Goal: Information Seeking & Learning: Understand process/instructions

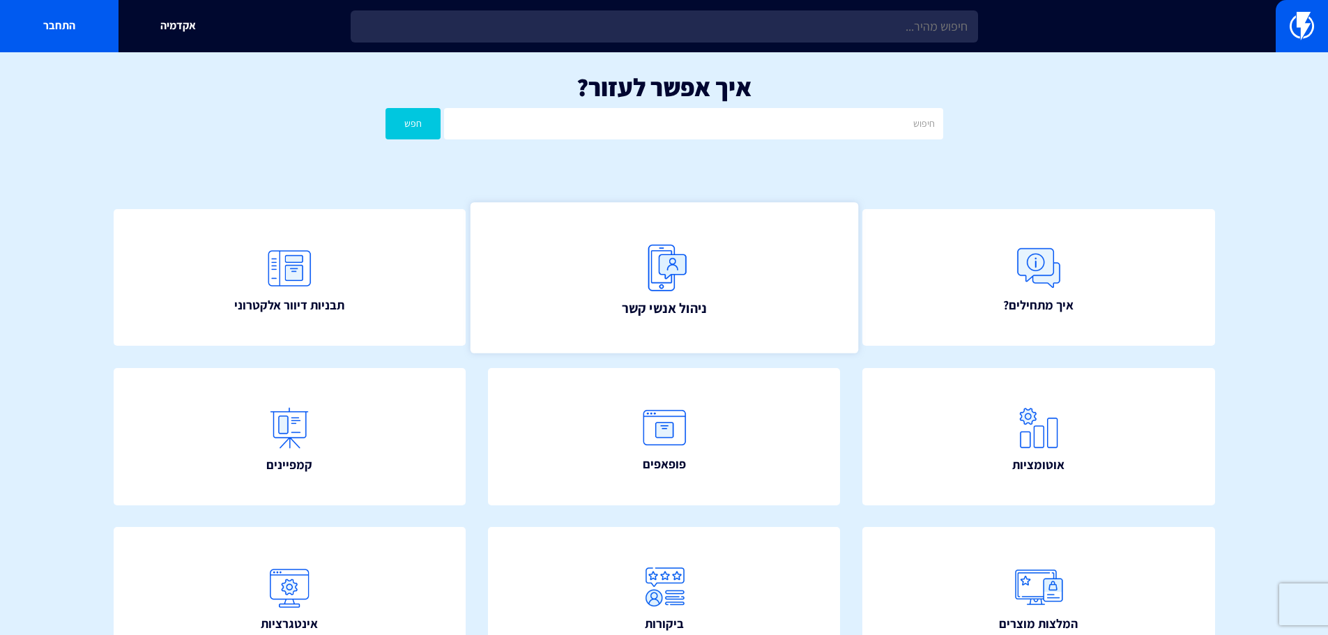
click at [714, 296] on link "ניהול אנשי קשר" at bounding box center [663, 277] width 387 height 151
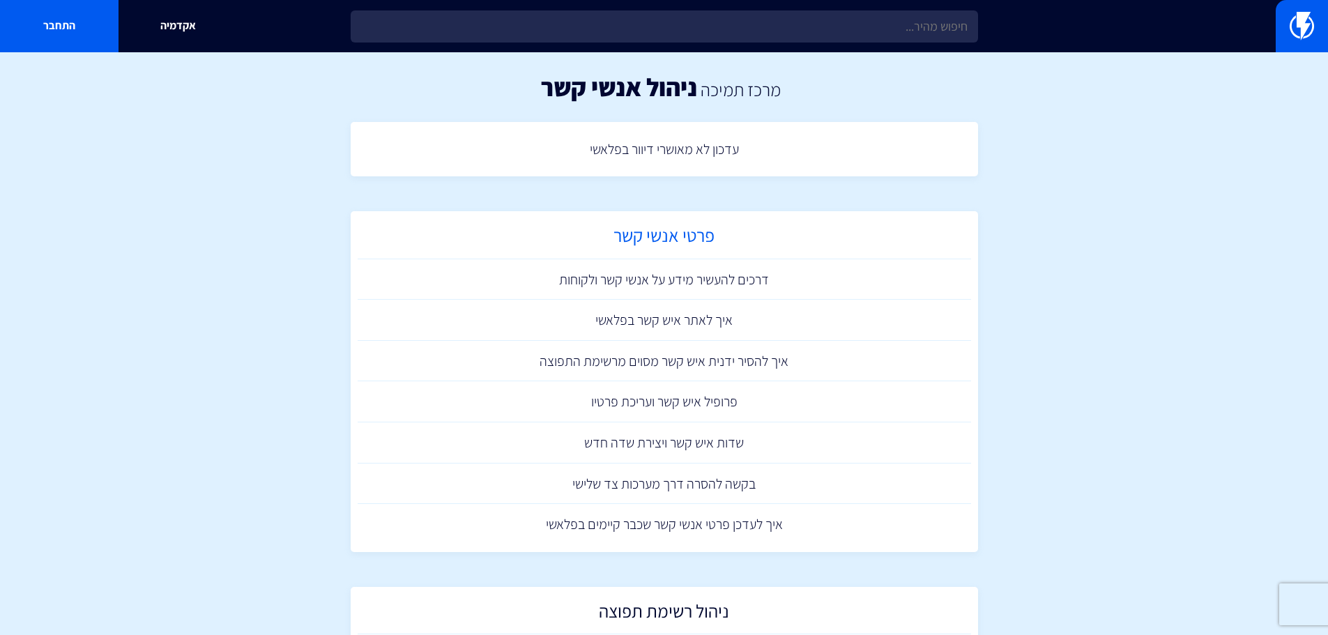
click at [682, 242] on h2 "פרטי אנשי קשר" at bounding box center [663, 238] width 599 height 27
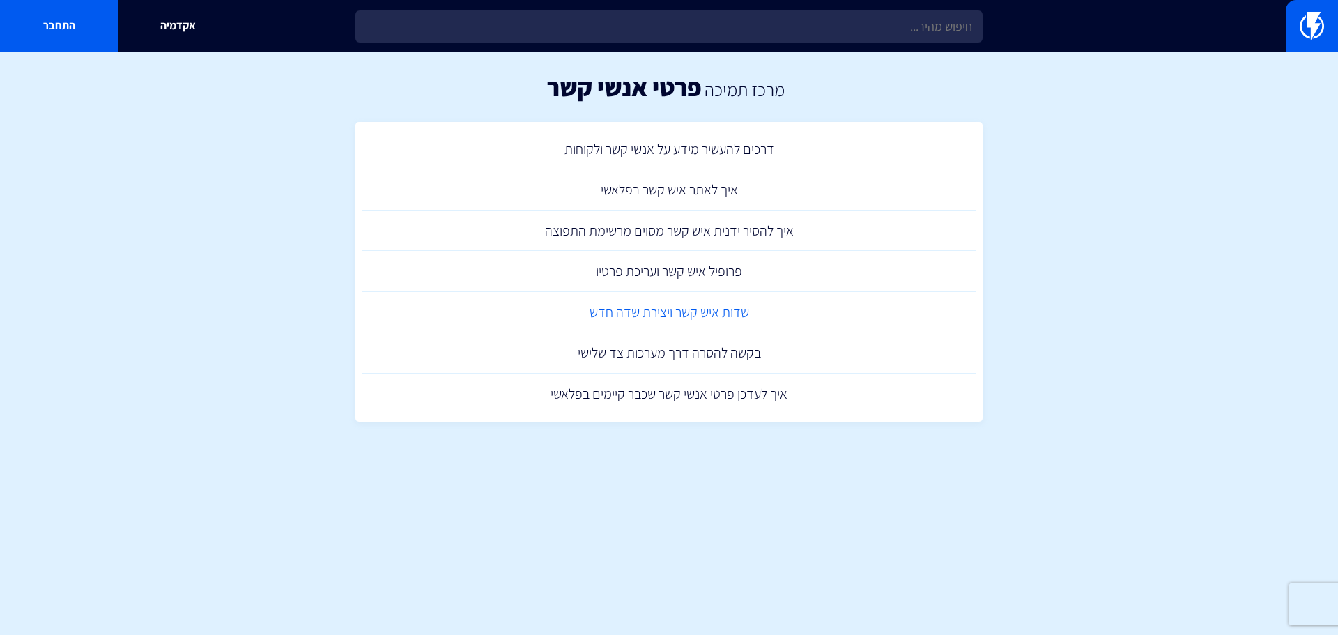
click at [659, 313] on link "שדות איש קשר ויצירת שדה חדש" at bounding box center [668, 312] width 613 height 41
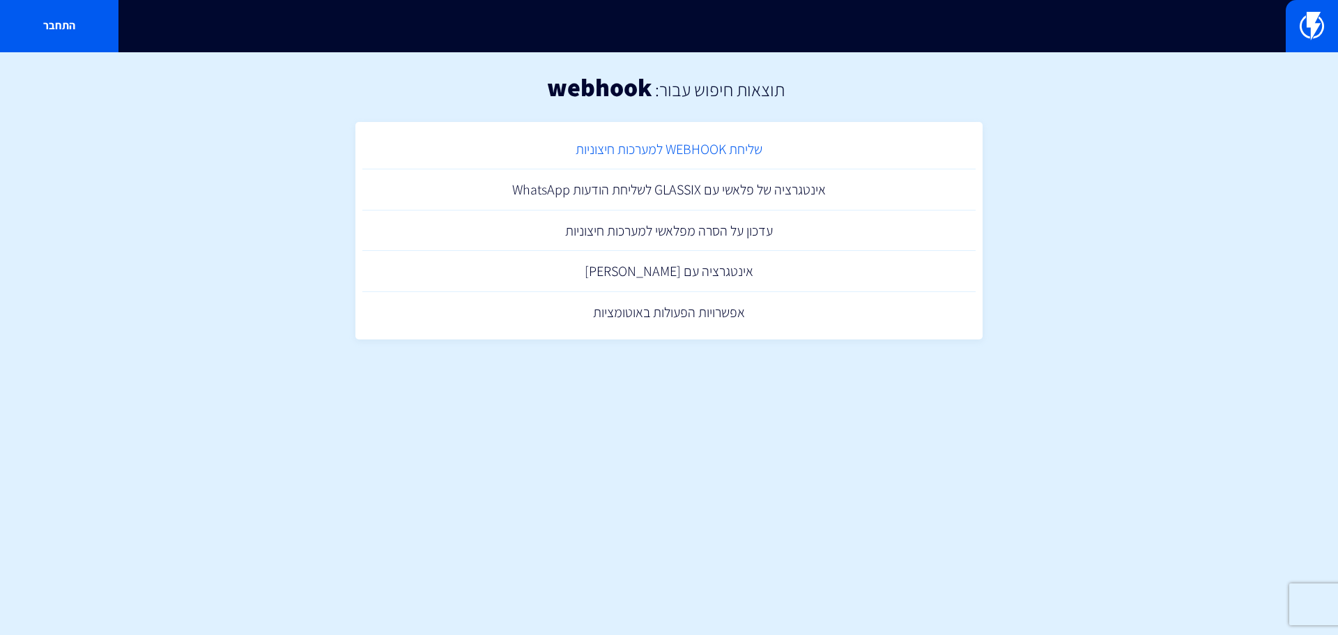
drag, startPoint x: 0, startPoint y: 0, endPoint x: 715, endPoint y: 141, distance: 728.8
click at [715, 141] on link "שליחת WEBHOOK למערכות חיצוניות" at bounding box center [668, 149] width 613 height 41
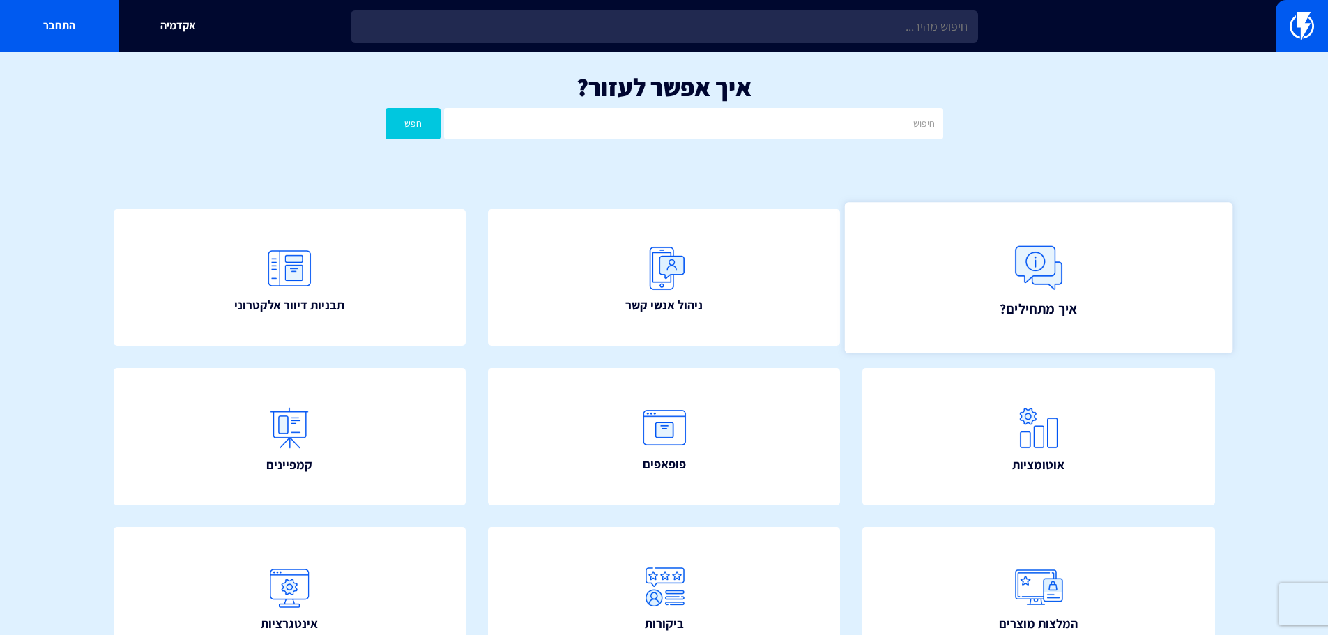
click at [982, 286] on link "איך מתחילים?" at bounding box center [1038, 277] width 387 height 151
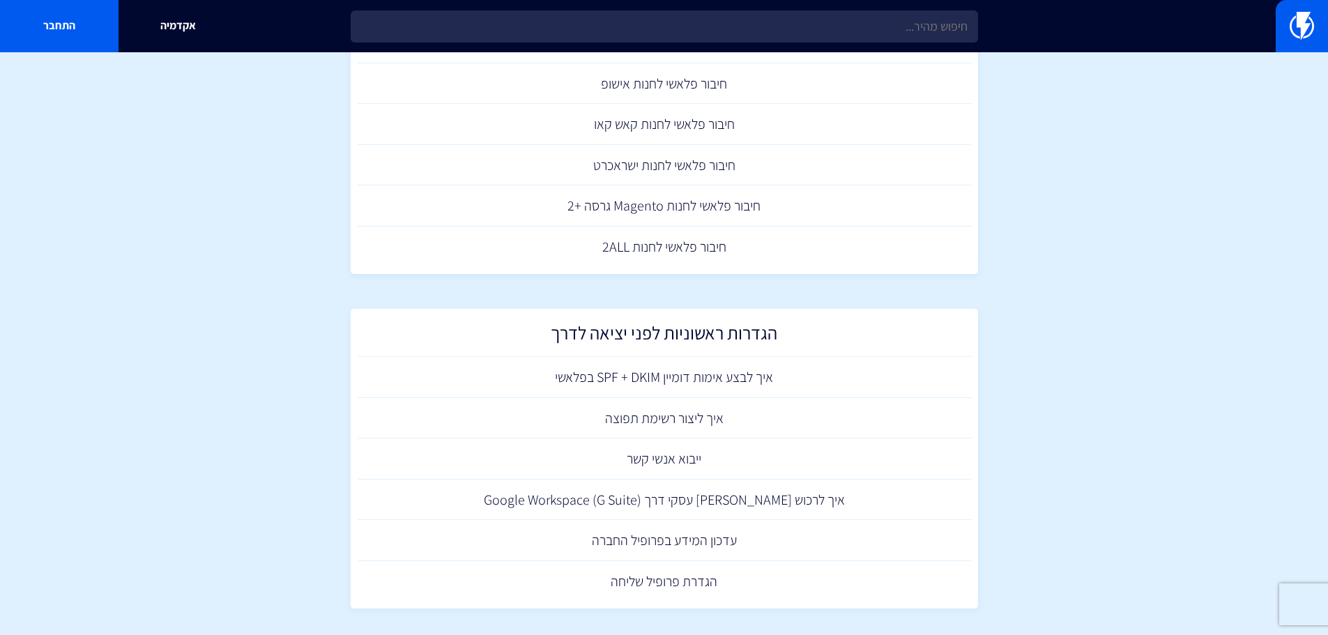
scroll to position [215, 0]
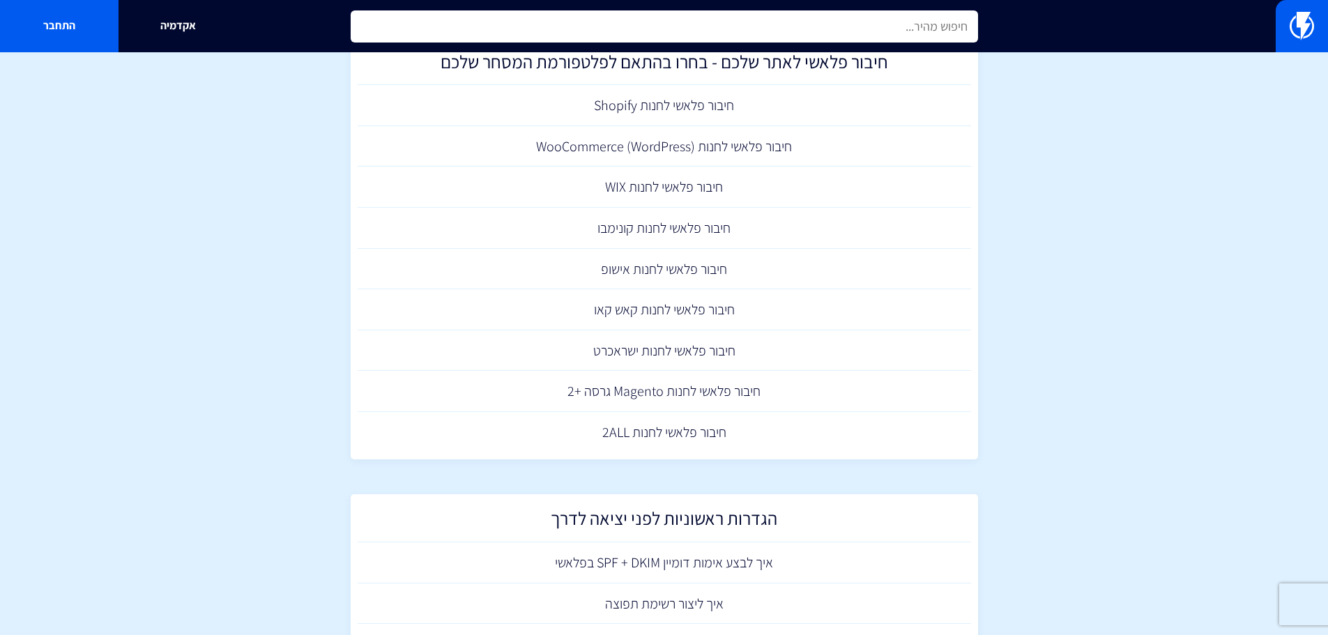
click at [807, 20] on input "text" at bounding box center [664, 26] width 627 height 32
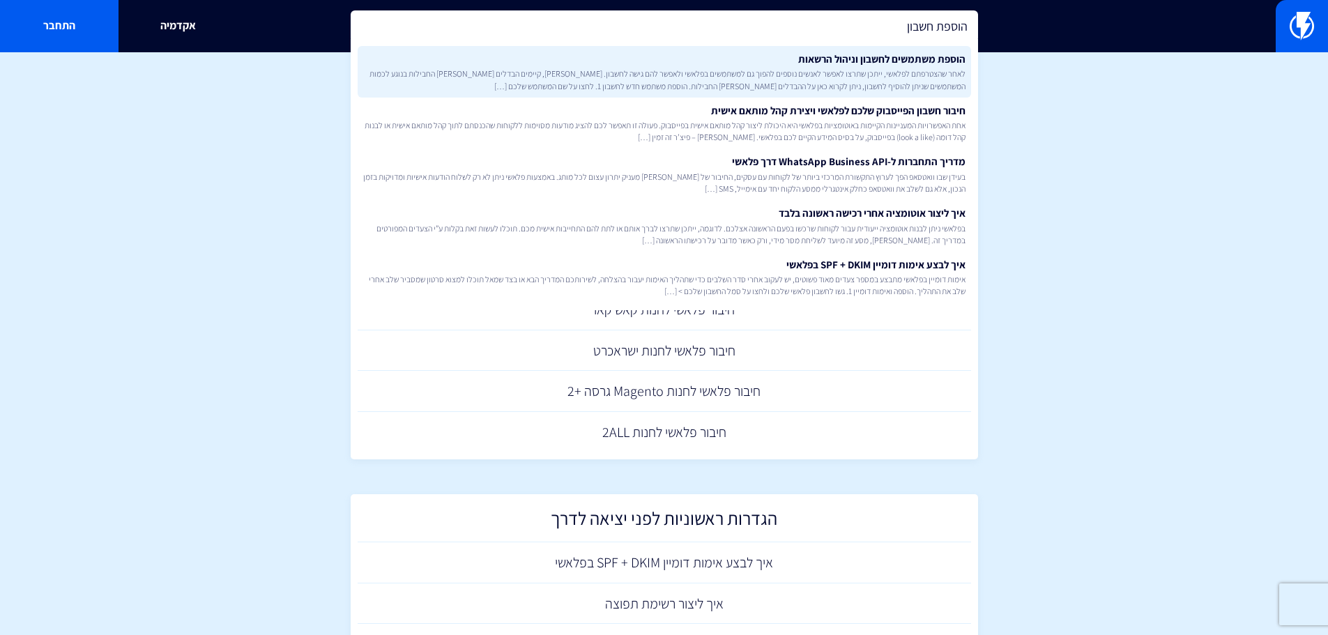
type input "הוספת חשבון"
click at [829, 56] on link "הוספת משתמשים לחשבון וניהול הרשאות לאחר שהצטרפתם לפלאשי, ייתכן שתרצו לאפשר לאנש…" at bounding box center [664, 72] width 613 height 52
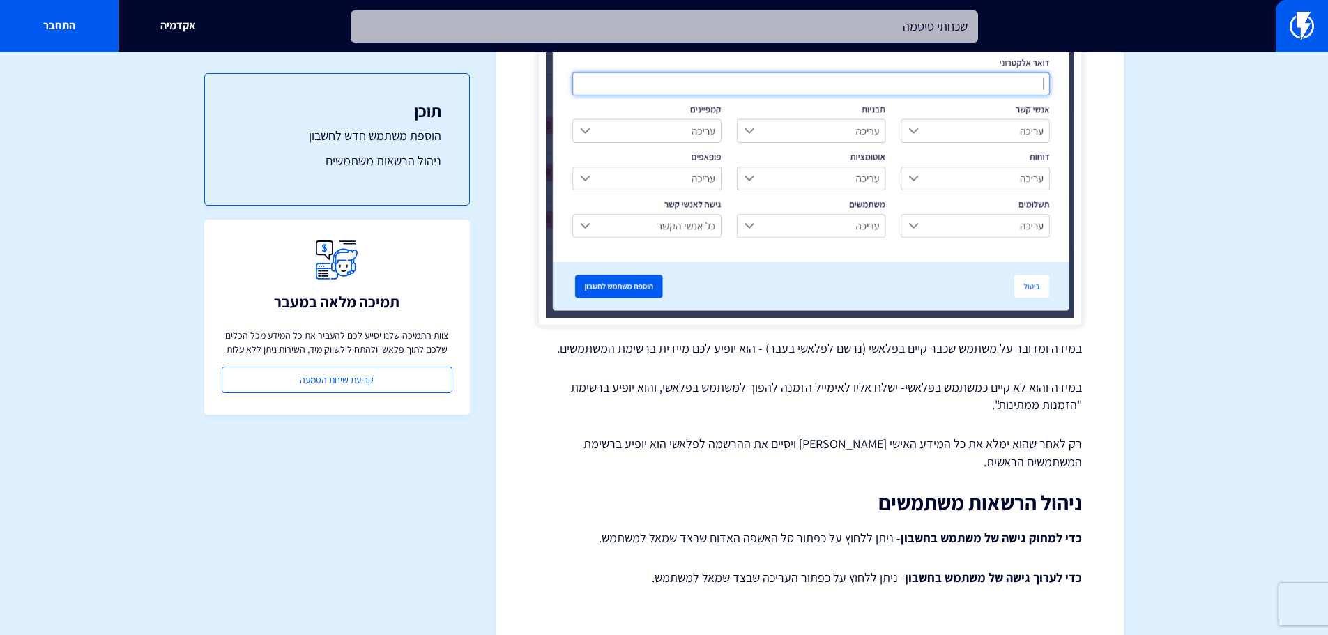
click at [804, 36] on input "שכחתי סיסמה" at bounding box center [664, 26] width 627 height 32
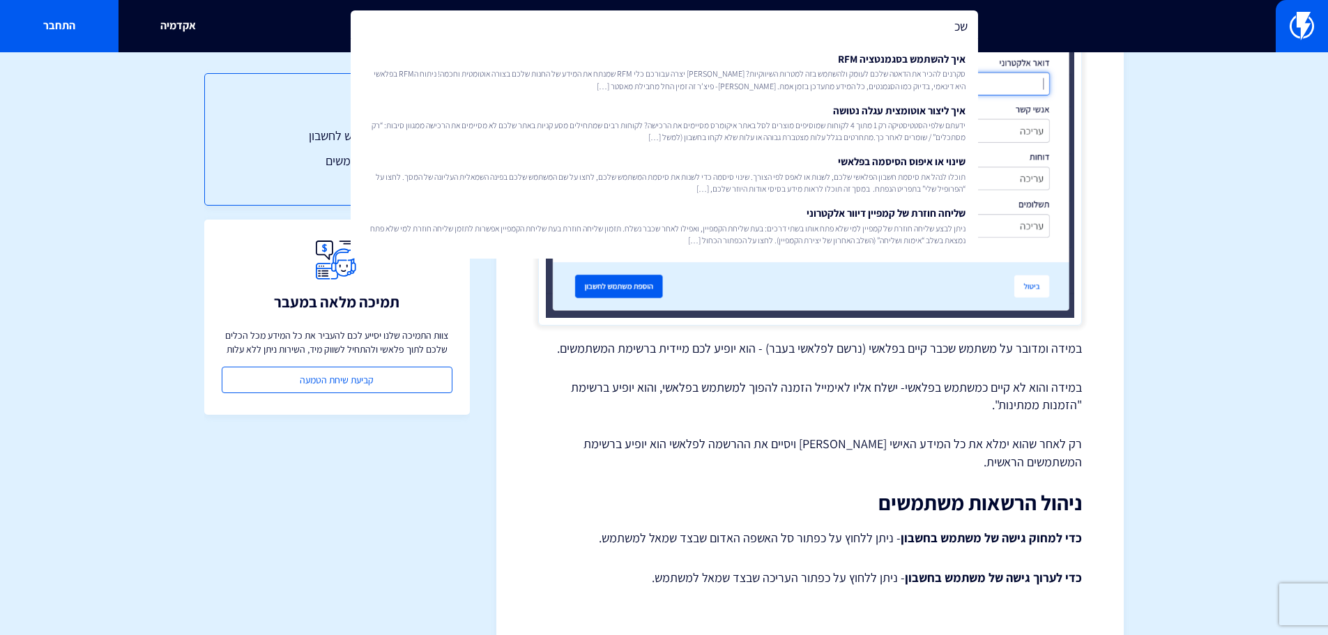
type input "ש"
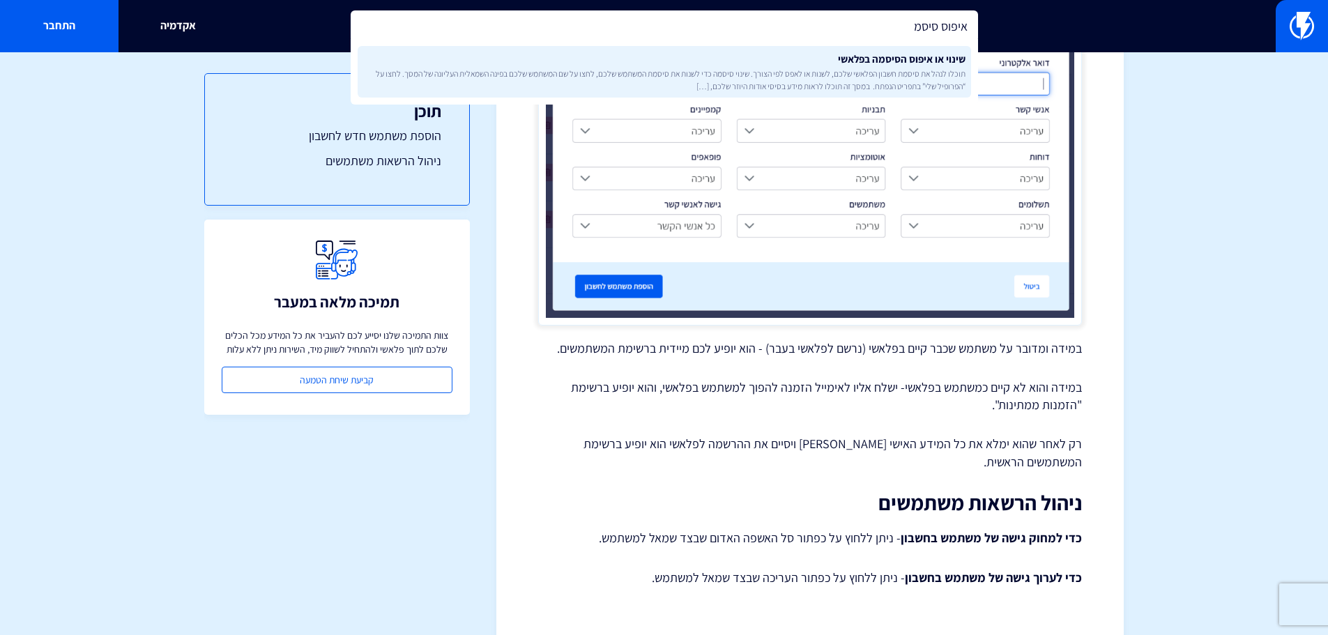
type input "איפוס סיסמ"
click at [860, 68] on span "תוכלו לנהל את סיסמת חשבון הפלאשי שלכם, לשנות או לאפס לפי הצורך. שינוי סיסמה כדי…" at bounding box center [664, 80] width 602 height 24
